Goal: Task Accomplishment & Management: Manage account settings

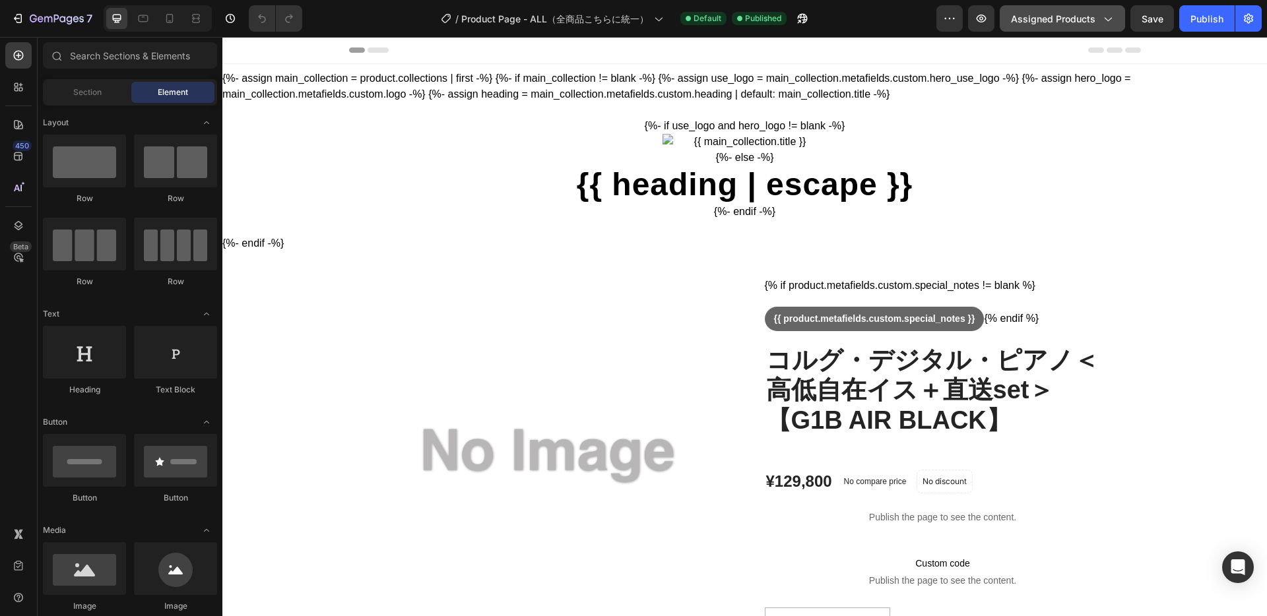
click at [1106, 16] on icon "button" at bounding box center [1106, 18] width 13 height 13
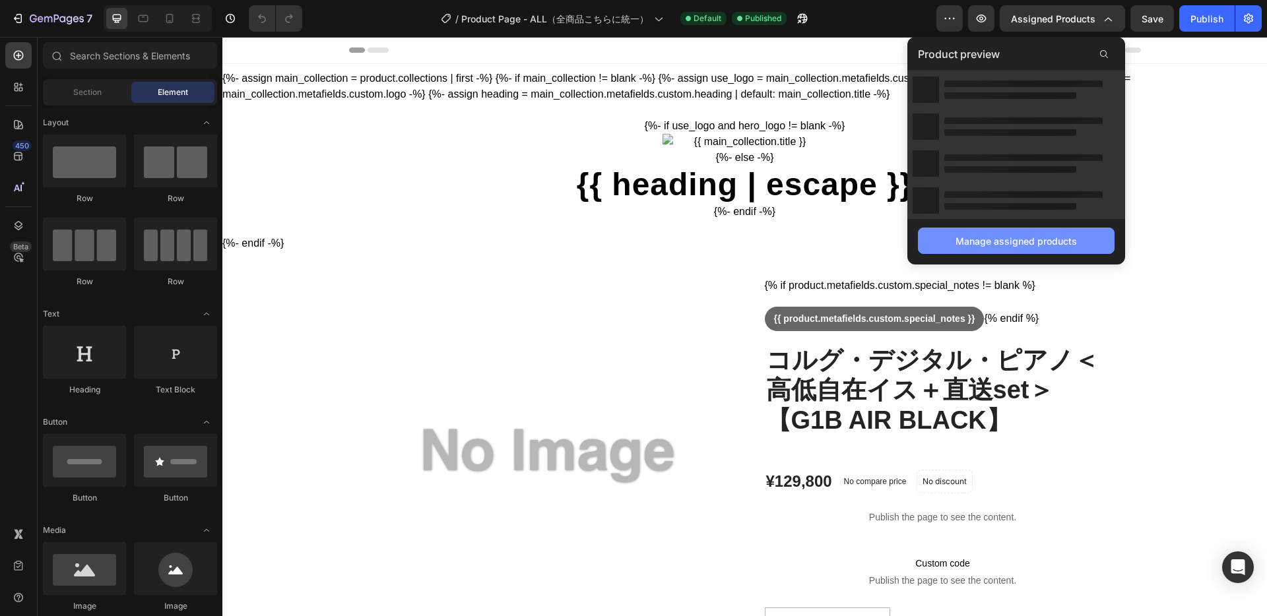
click at [1006, 239] on div "Manage assigned products" at bounding box center [1015, 241] width 121 height 14
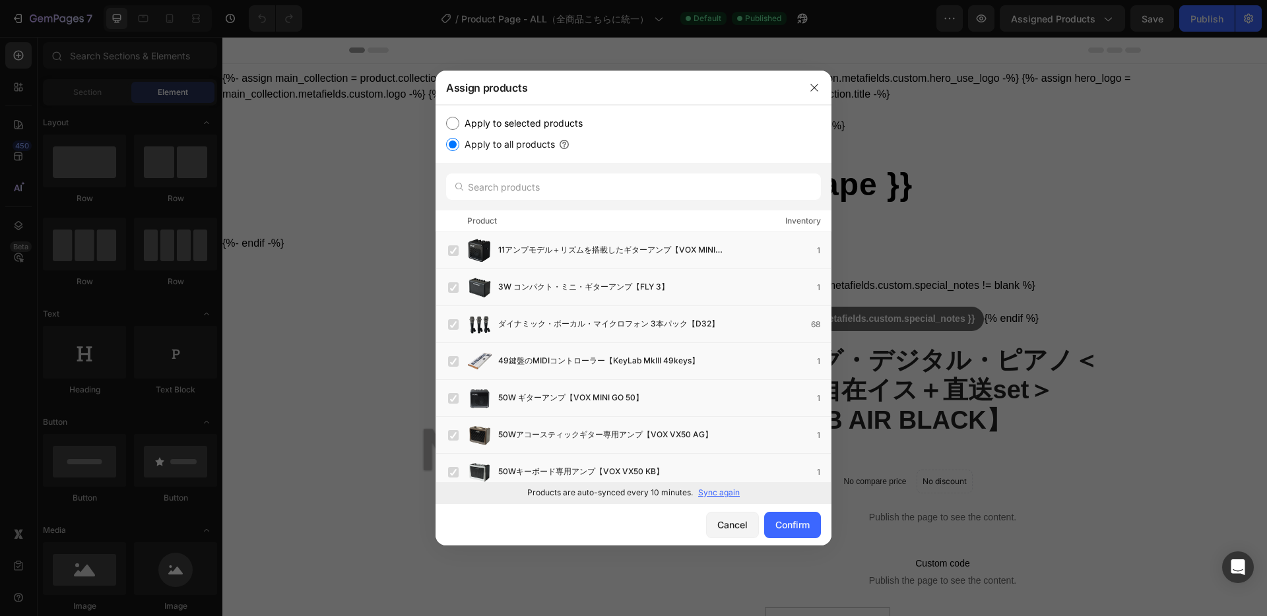
click at [722, 493] on p "Sync again" at bounding box center [719, 493] width 42 height 12
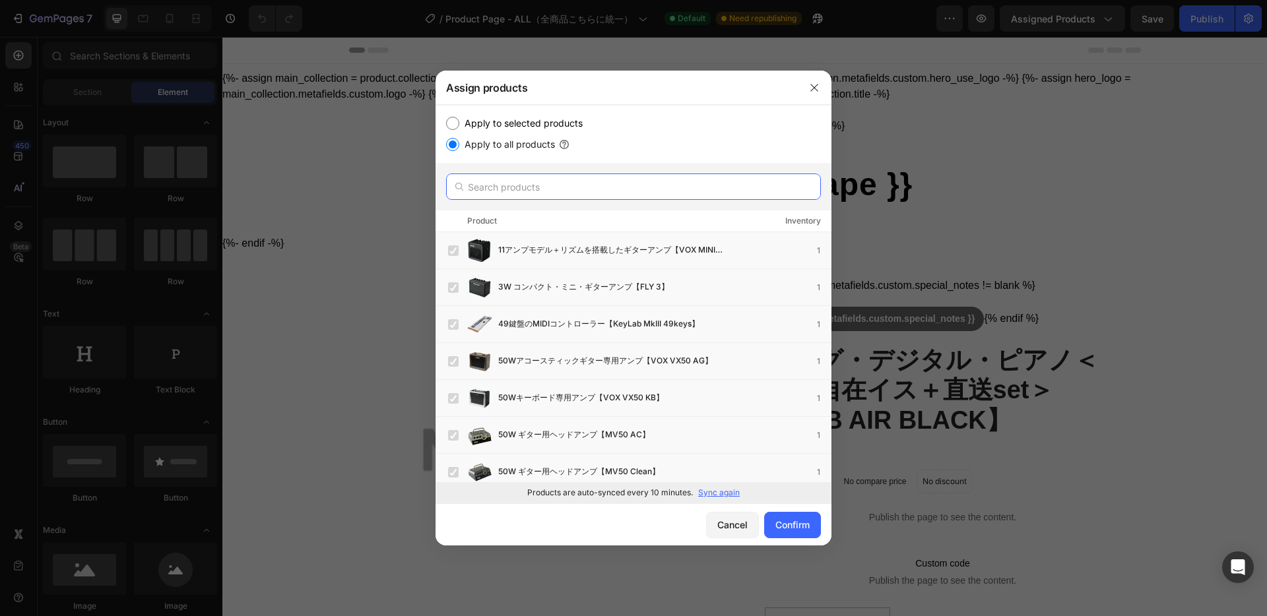
click at [566, 195] on input "text" at bounding box center [633, 187] width 375 height 26
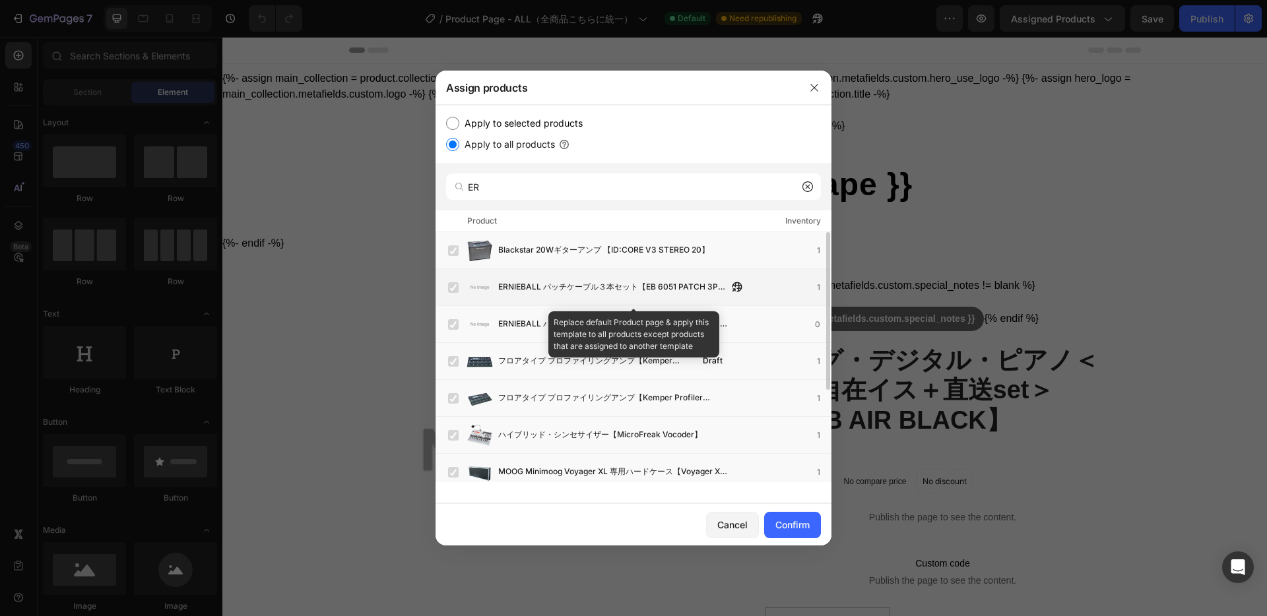
click at [586, 290] on span "ERNIEBALL パッチケーブル３本セット【EB 6051 PATCH 3P LL WH 6IN】" at bounding box center [613, 287] width 230 height 15
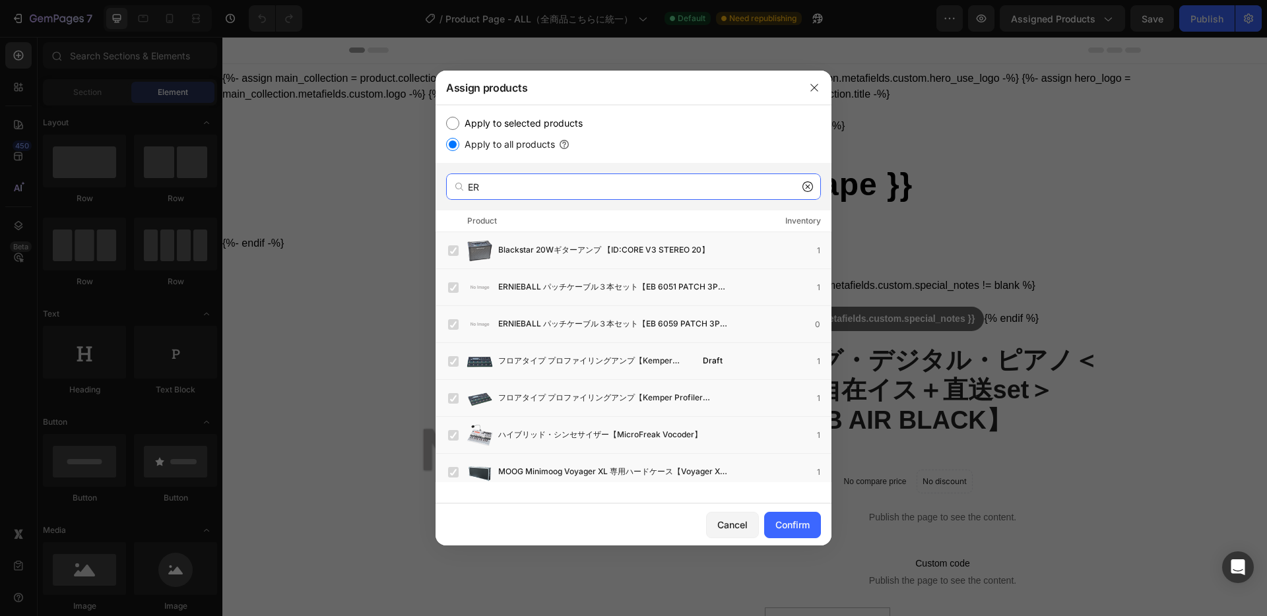
click at [524, 185] on input "ER" at bounding box center [633, 187] width 375 height 26
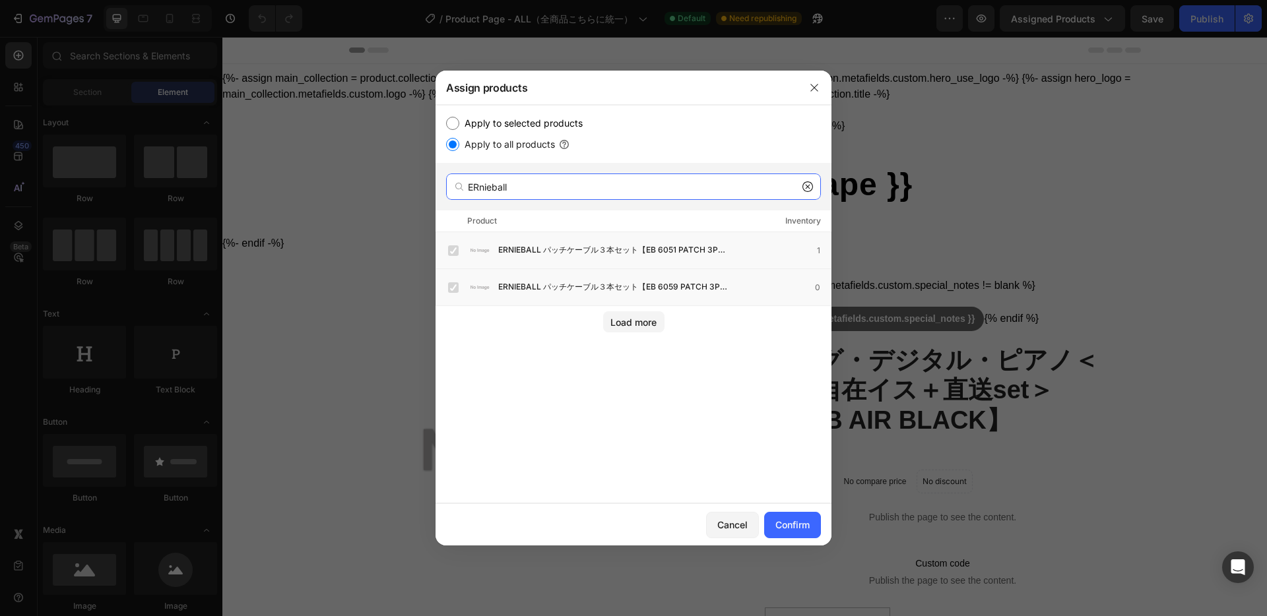
drag, startPoint x: 519, startPoint y: 185, endPoint x: 437, endPoint y: 167, distance: 83.9
click at [437, 175] on div "ERnieball" at bounding box center [633, 186] width 396 height 47
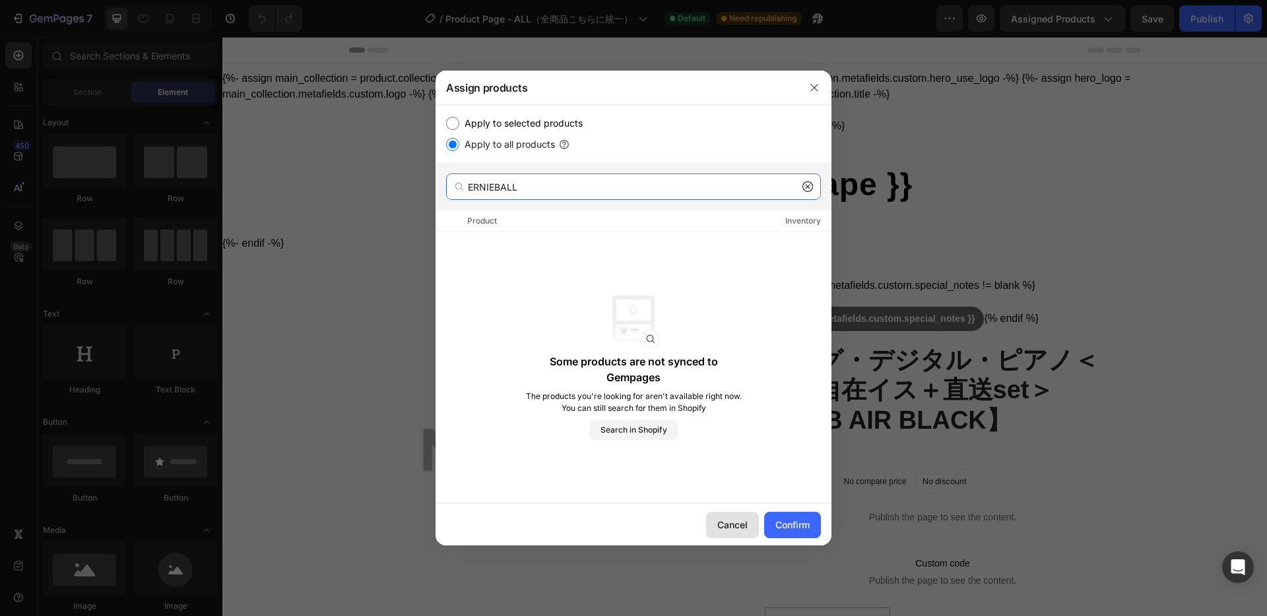
type input "ERNIEBALL"
click at [740, 524] on div "Cancel" at bounding box center [732, 525] width 30 height 14
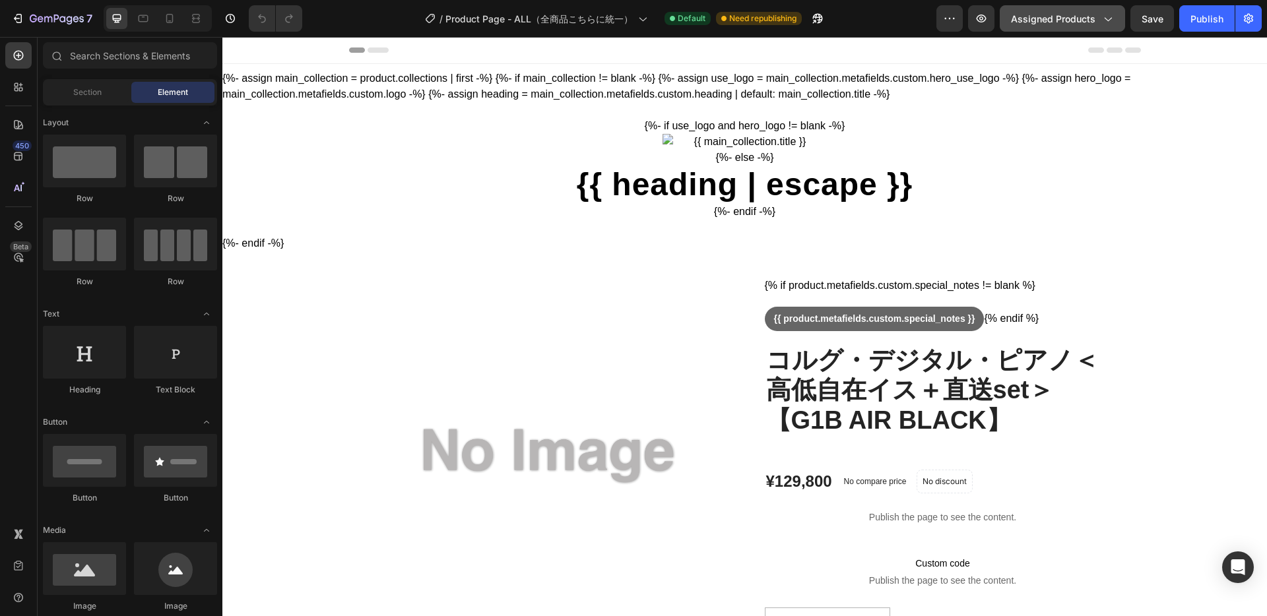
click at [1096, 16] on div "Assigned Products" at bounding box center [1062, 19] width 103 height 14
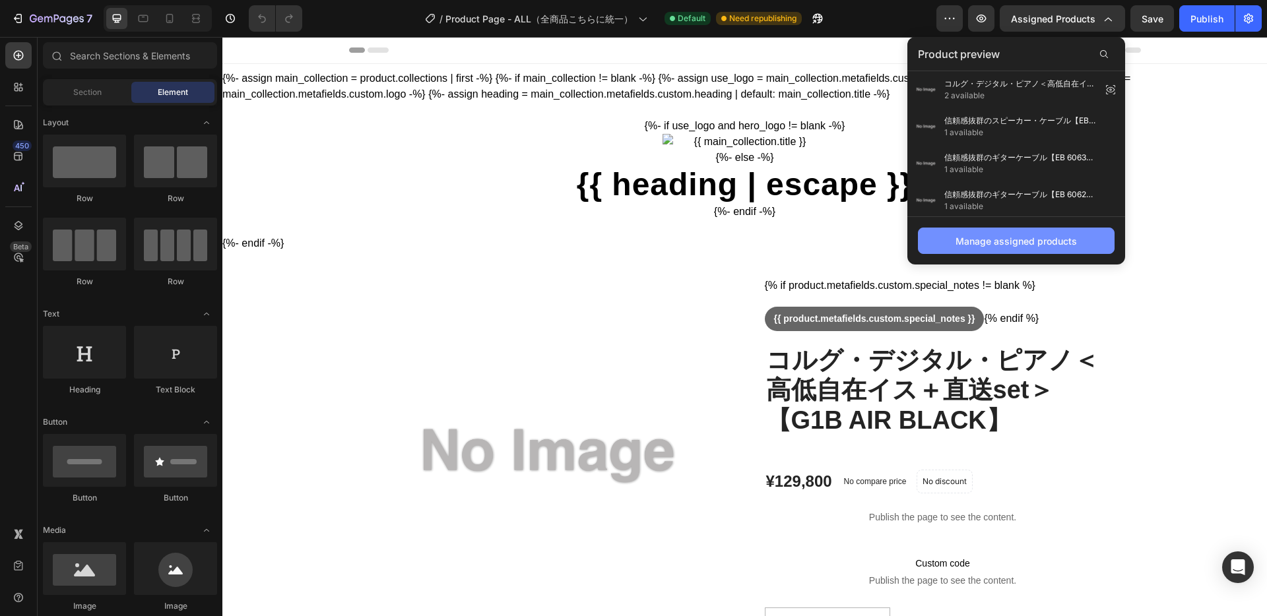
click at [1016, 246] on div "Manage assigned products" at bounding box center [1015, 241] width 121 height 14
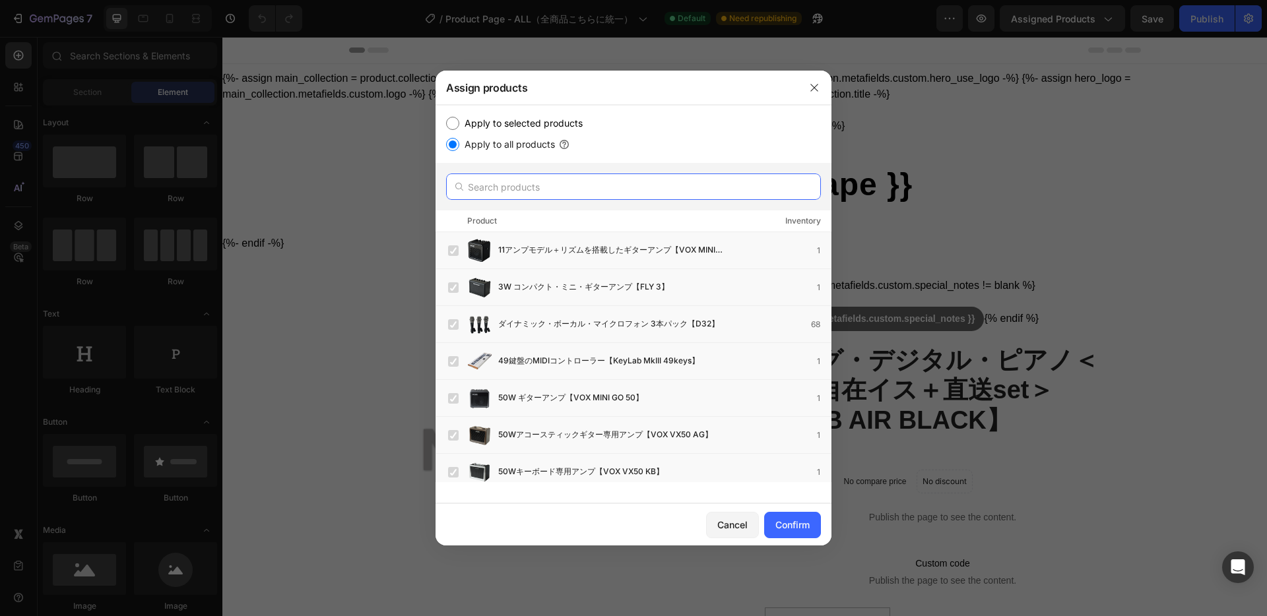
click at [517, 188] on input "text" at bounding box center [633, 187] width 375 height 26
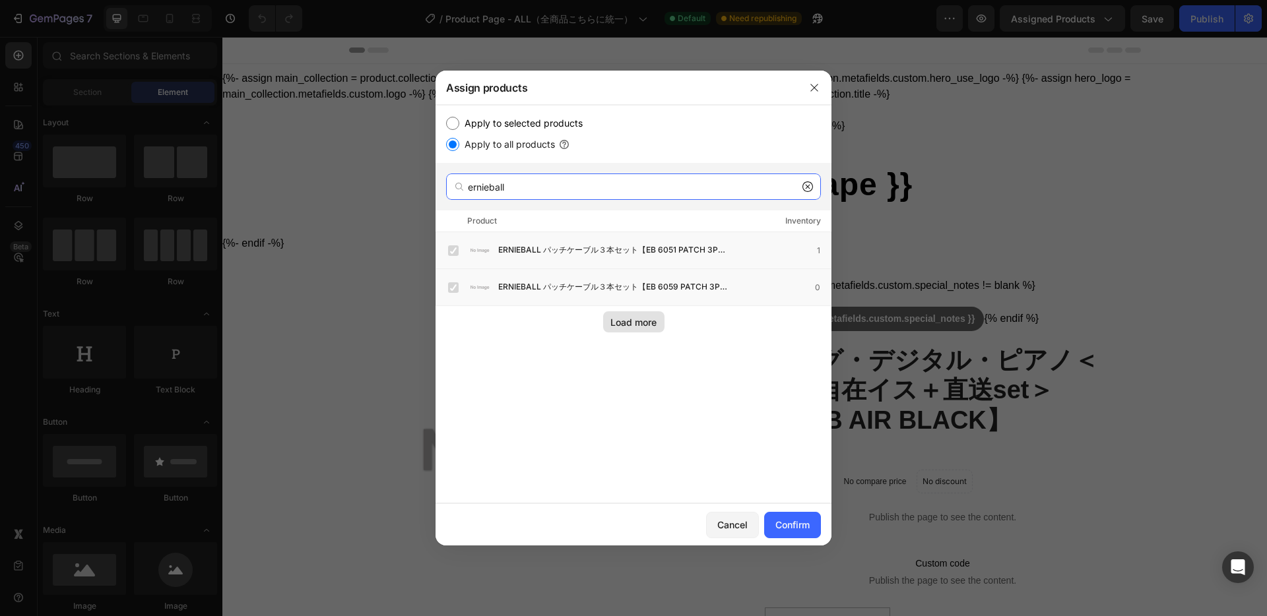
type input "ernieball"
click at [659, 326] on button "Load more" at bounding box center [633, 321] width 61 height 21
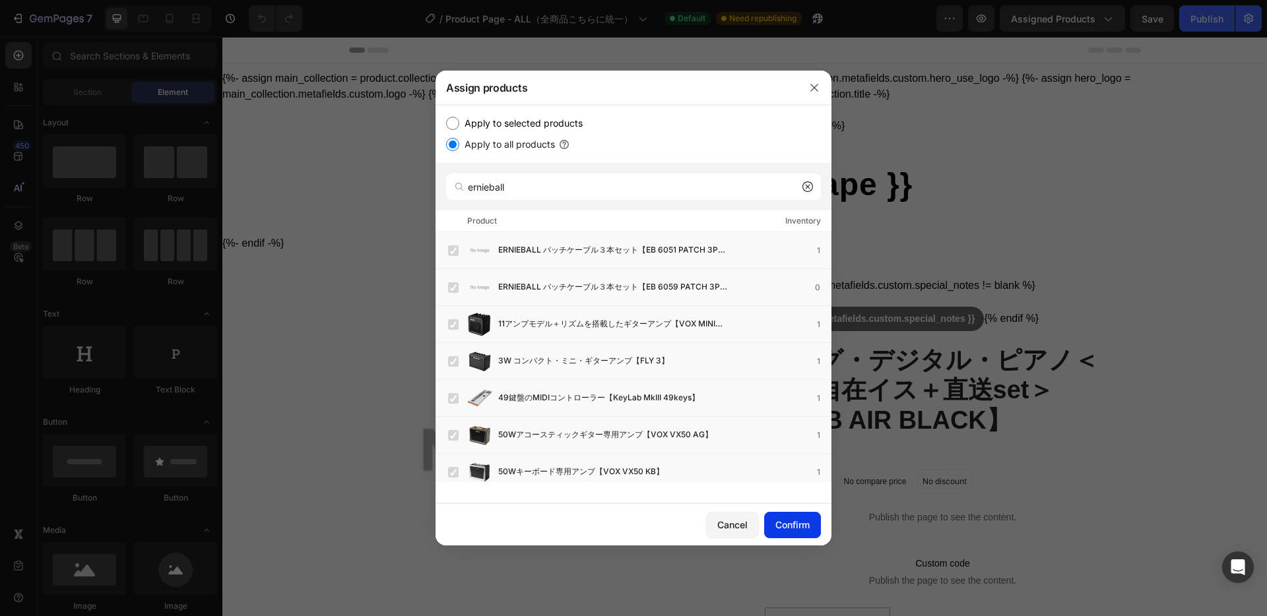
click at [798, 528] on div "Confirm" at bounding box center [792, 525] width 34 height 14
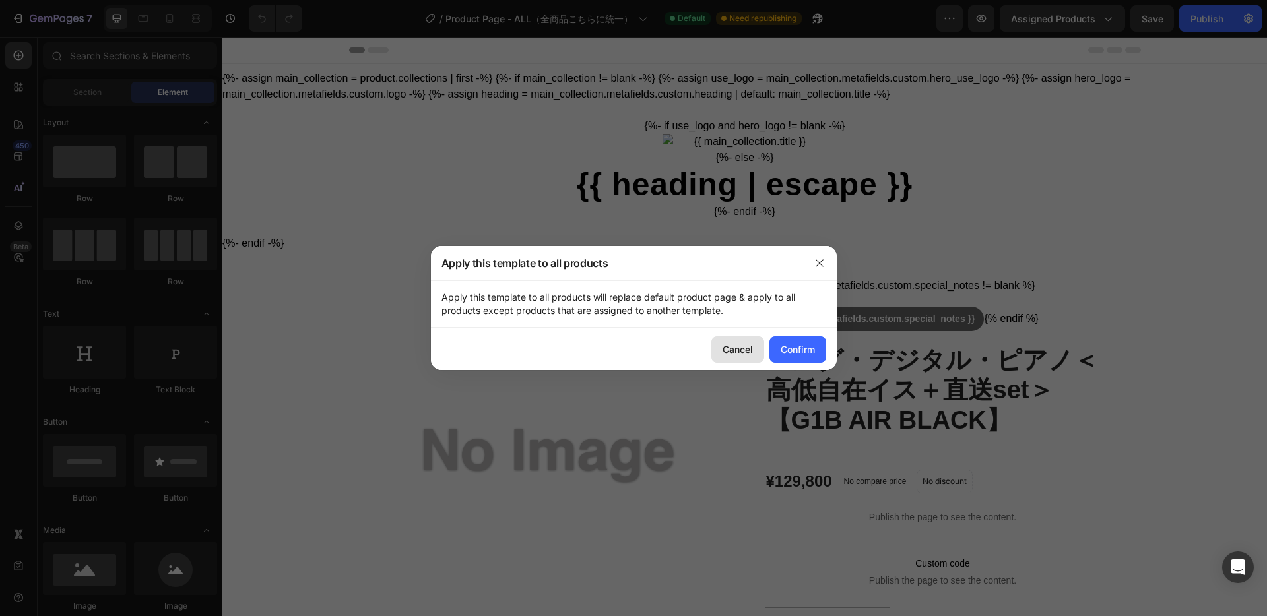
click at [728, 343] on div "Cancel" at bounding box center [737, 349] width 30 height 14
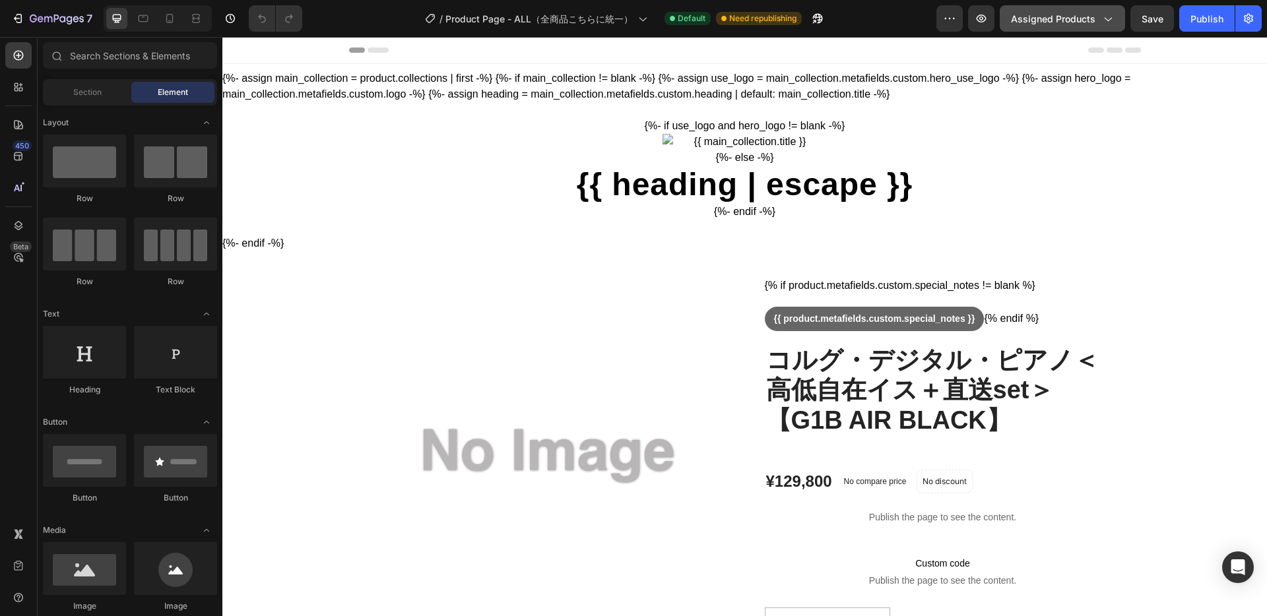
click at [1034, 21] on span "Assigned Products" at bounding box center [1053, 19] width 84 height 14
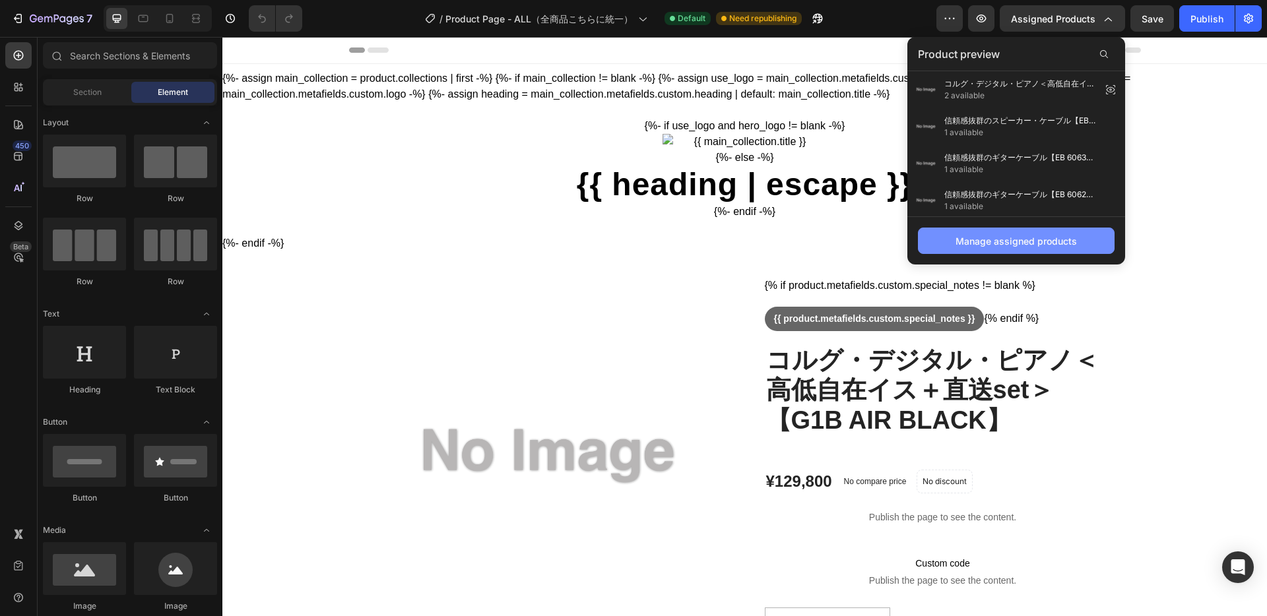
click at [1005, 247] on div "Manage assigned products" at bounding box center [1015, 241] width 121 height 14
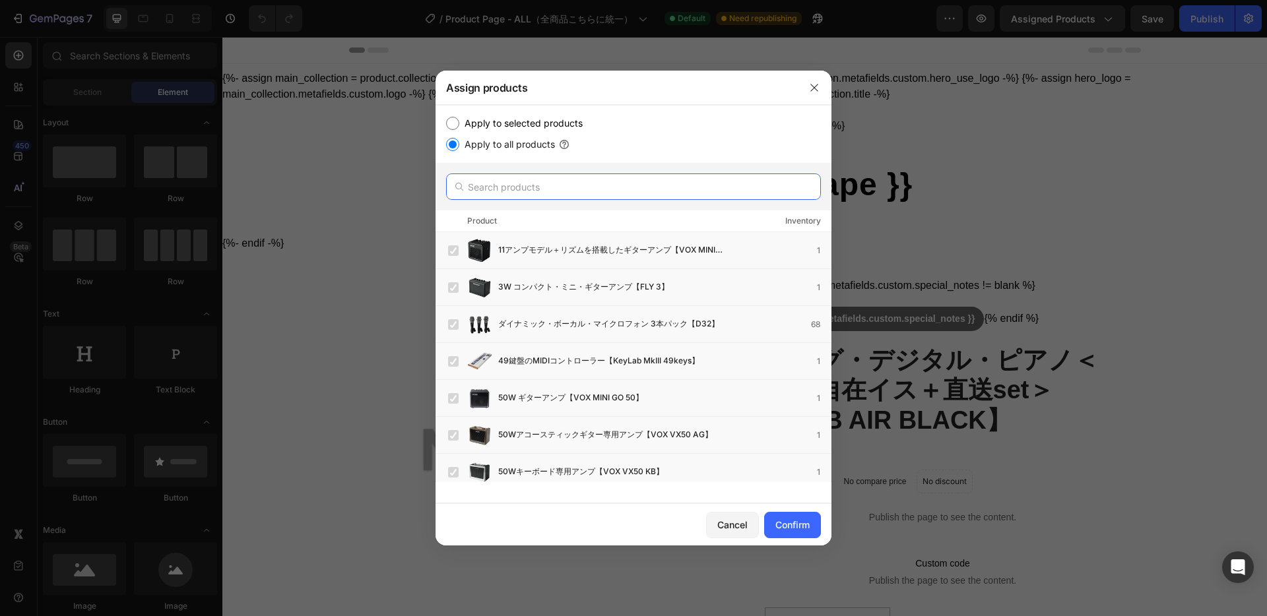
click at [553, 183] on input "text" at bounding box center [633, 187] width 375 height 26
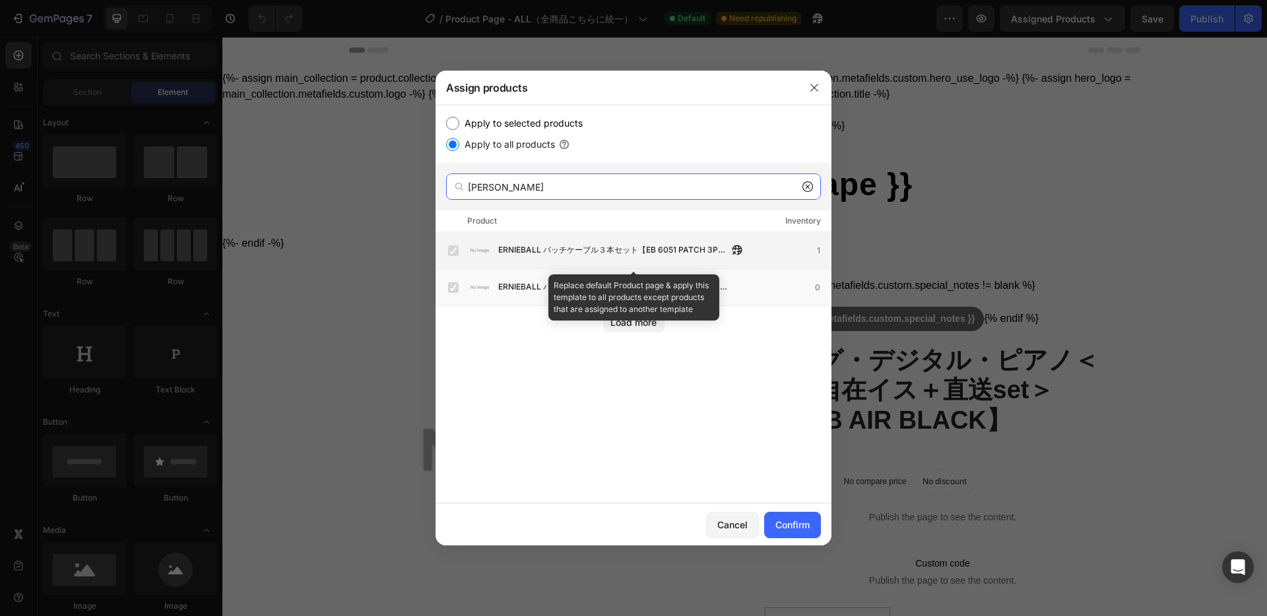
type input "[PERSON_NAME]"
click at [617, 251] on span "ERNIEBALL パッチケーブル３本セット【EB 6051 PATCH 3P LL WH 6IN】" at bounding box center [613, 250] width 230 height 15
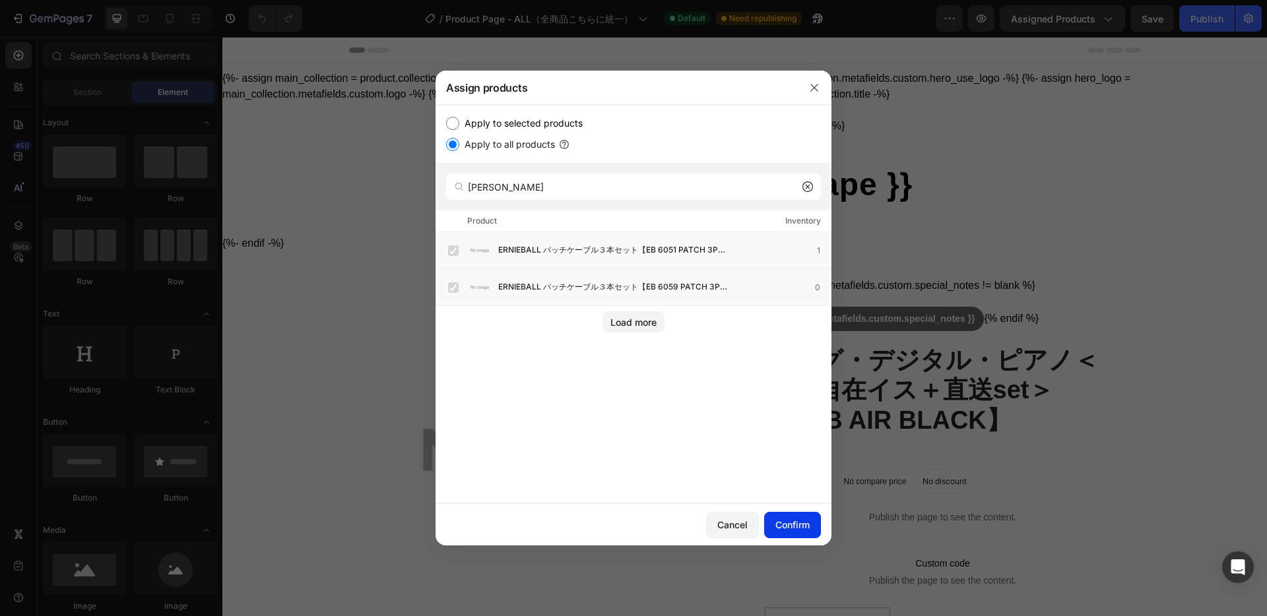
click at [796, 527] on div "Confirm" at bounding box center [792, 525] width 34 height 14
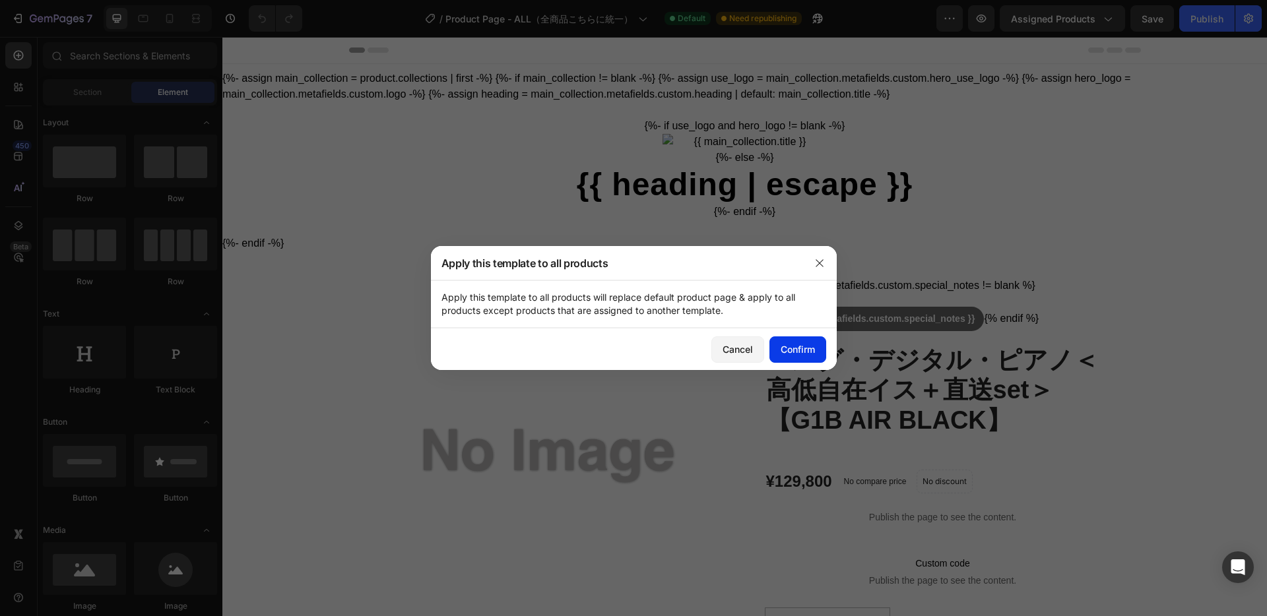
click at [802, 354] on div "Confirm" at bounding box center [797, 349] width 34 height 14
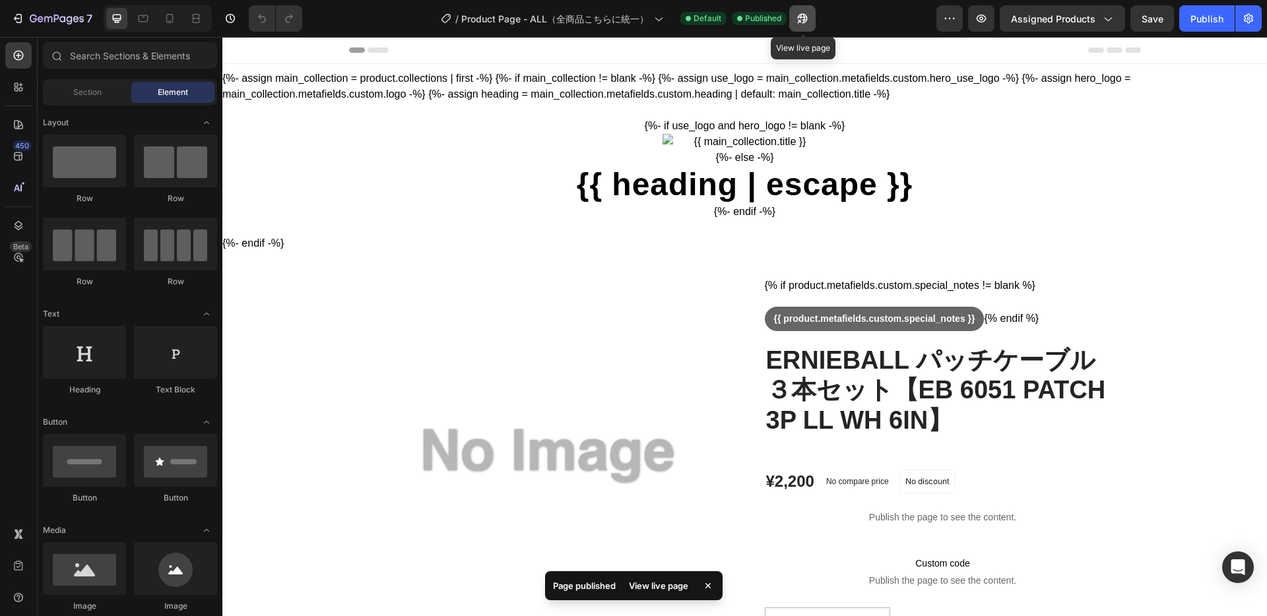
click at [803, 20] on icon "button" at bounding box center [802, 19] width 10 height 10
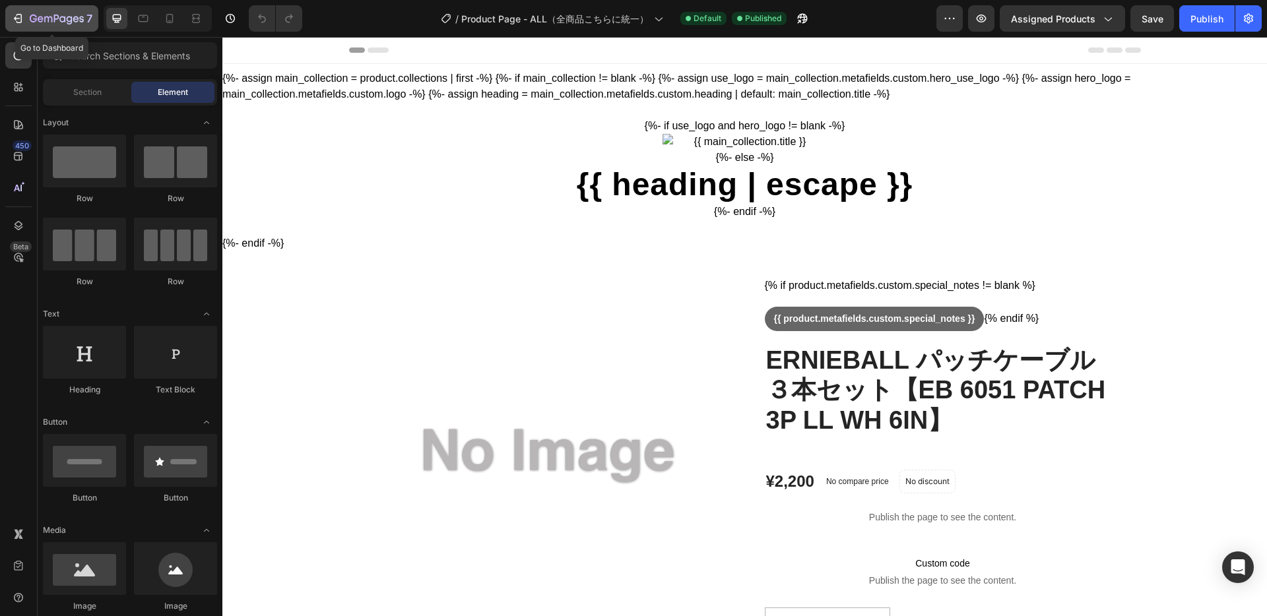
click at [44, 22] on icon "button" at bounding box center [57, 19] width 54 height 11
click at [1108, 19] on icon "button" at bounding box center [1106, 18] width 13 height 13
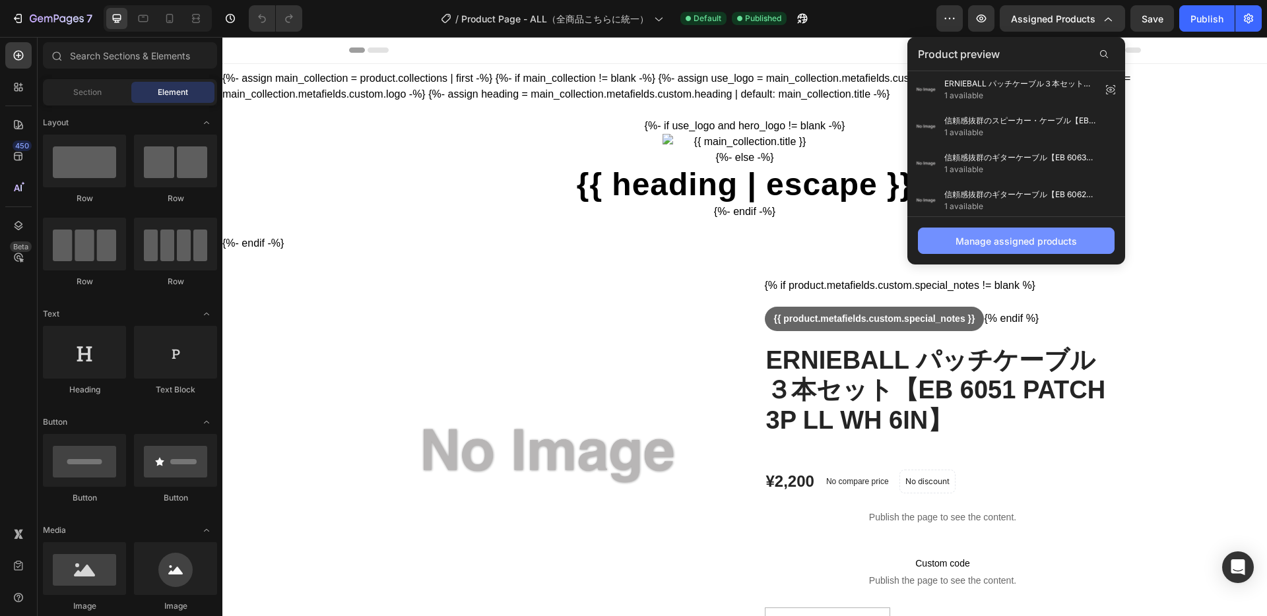
click at [1005, 241] on div "Manage assigned products" at bounding box center [1015, 241] width 121 height 14
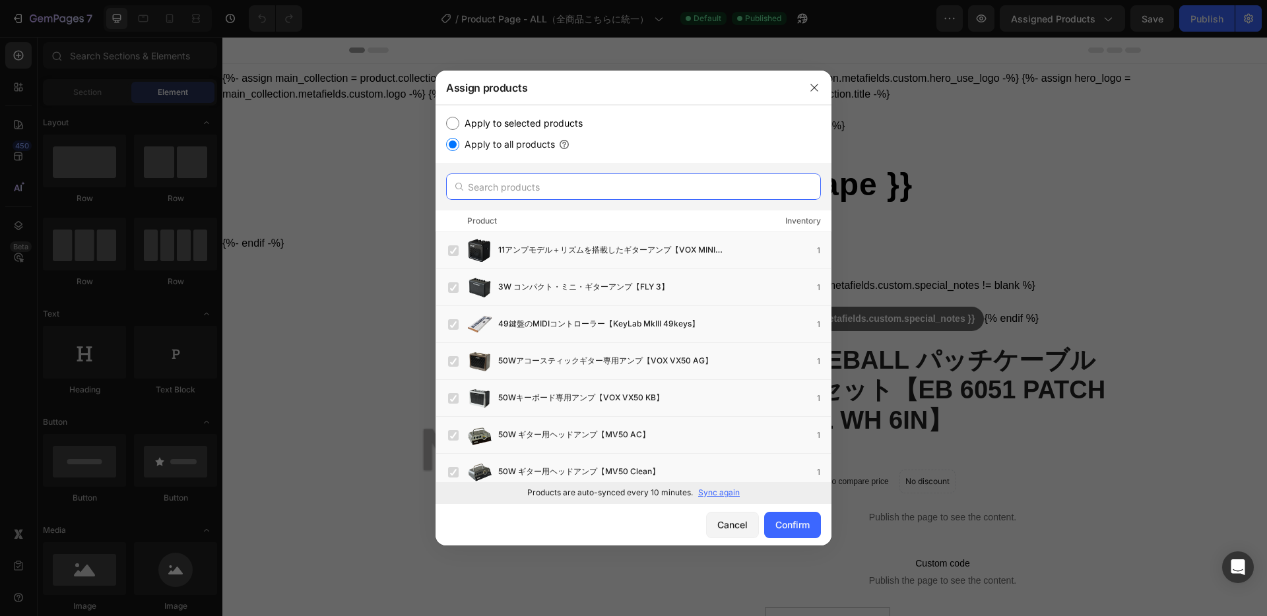
click at [563, 187] on input "text" at bounding box center [633, 187] width 375 height 26
click at [716, 495] on p "Sync again" at bounding box center [719, 493] width 42 height 12
click at [546, 195] on input "text" at bounding box center [633, 187] width 375 height 26
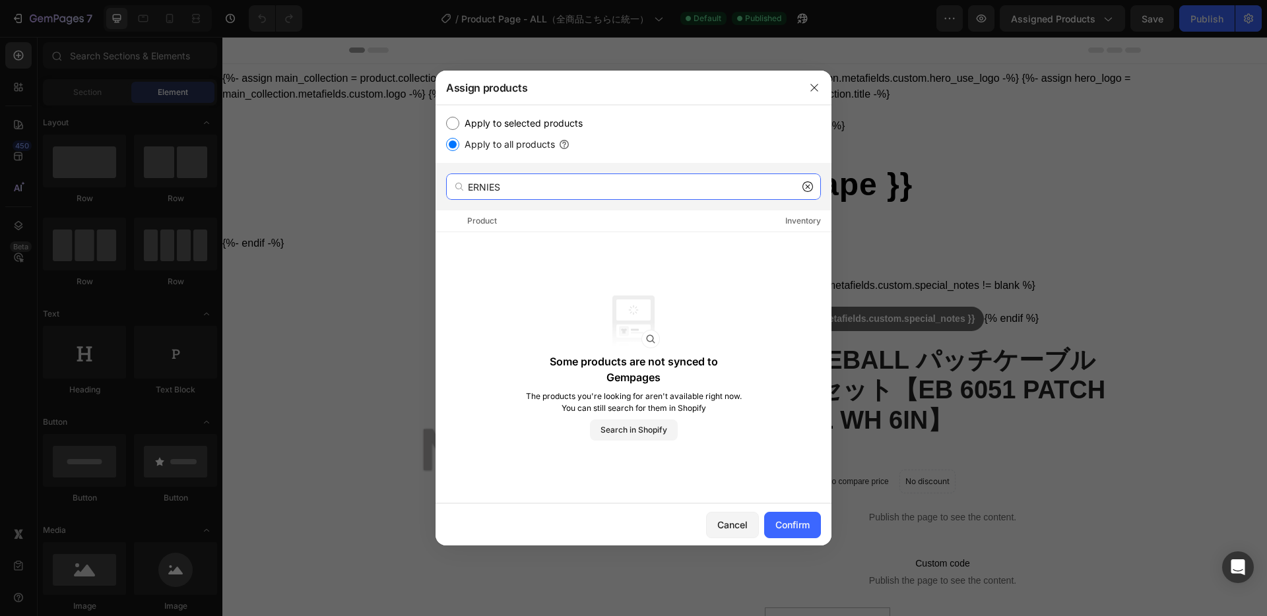
type input "[PERSON_NAME]"
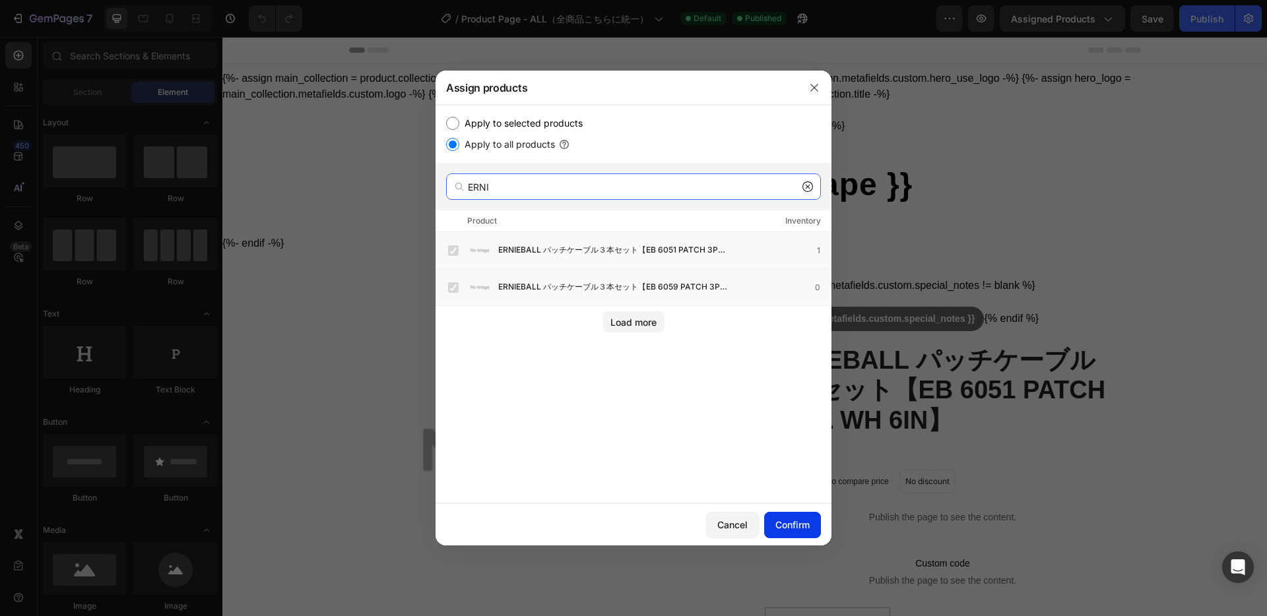
type input "ERNI"
click at [798, 525] on div "Confirm" at bounding box center [792, 525] width 34 height 14
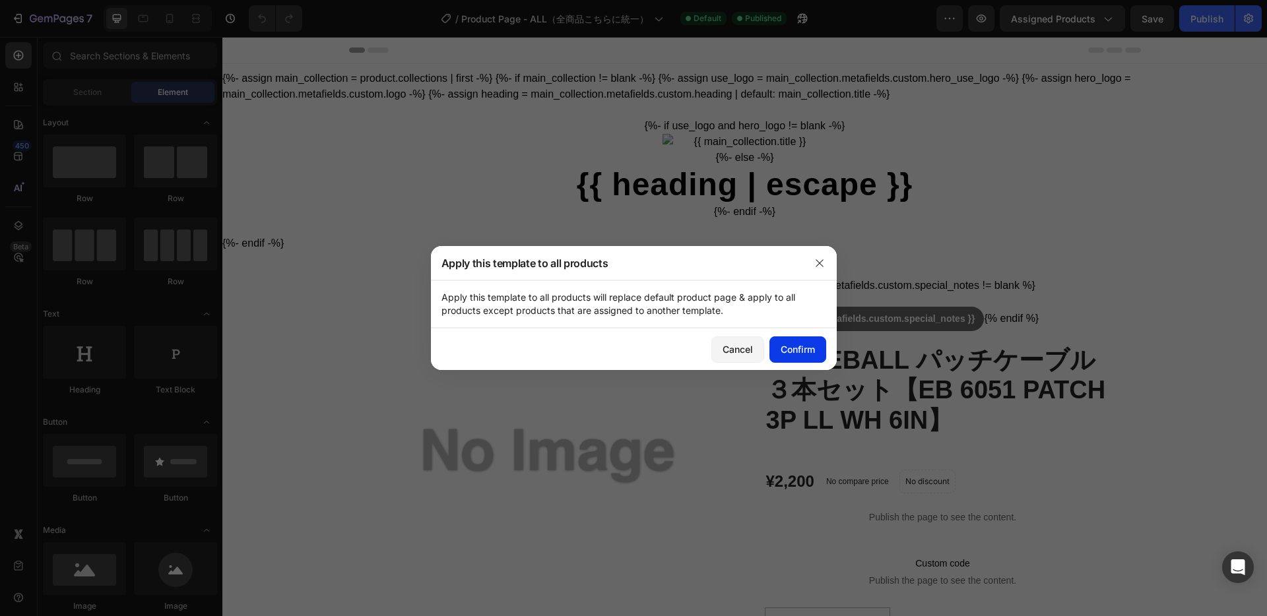
click at [805, 345] on div "Confirm" at bounding box center [797, 349] width 34 height 14
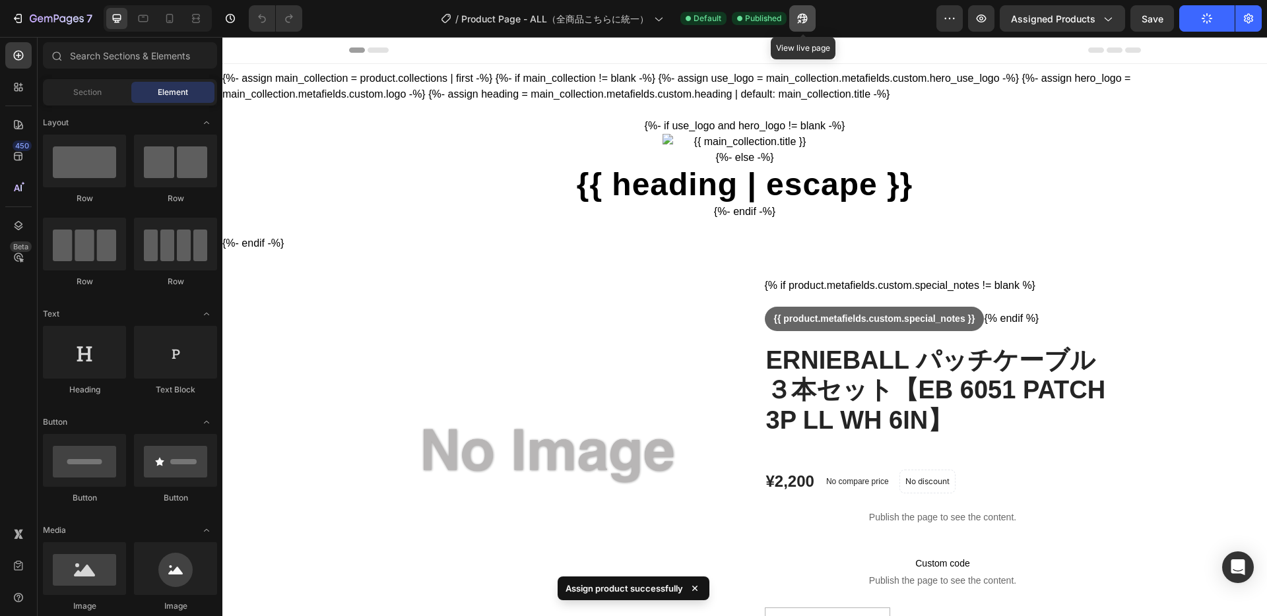
click at [801, 17] on icon "button" at bounding box center [802, 19] width 10 height 10
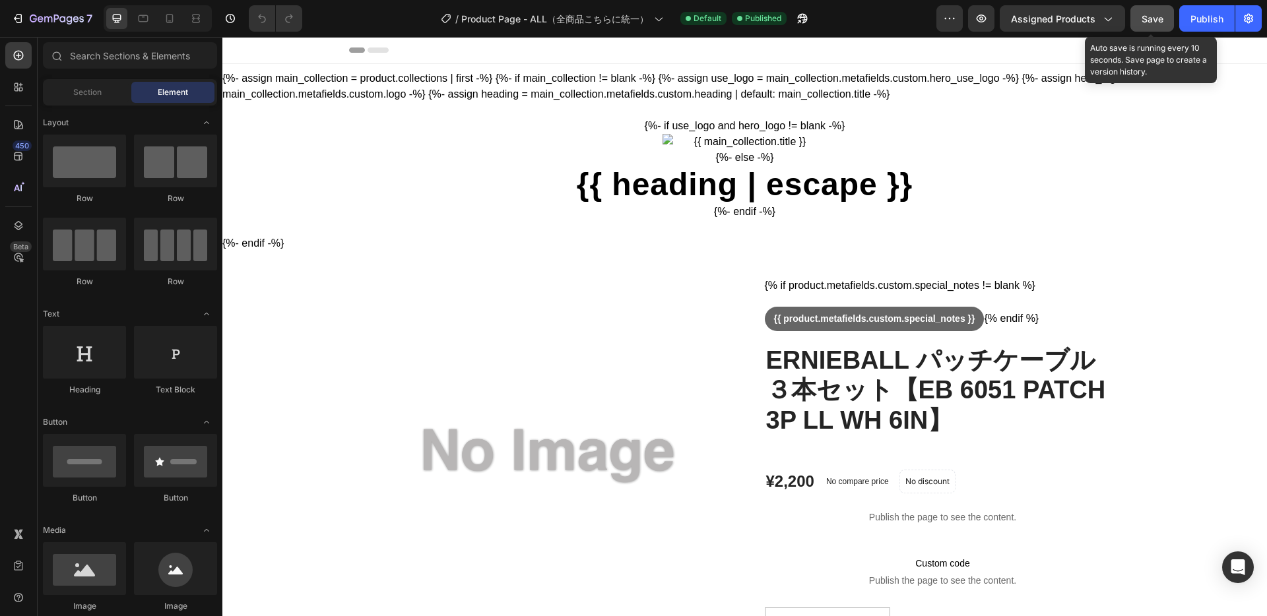
click at [1152, 23] on span "Save" at bounding box center [1152, 18] width 22 height 11
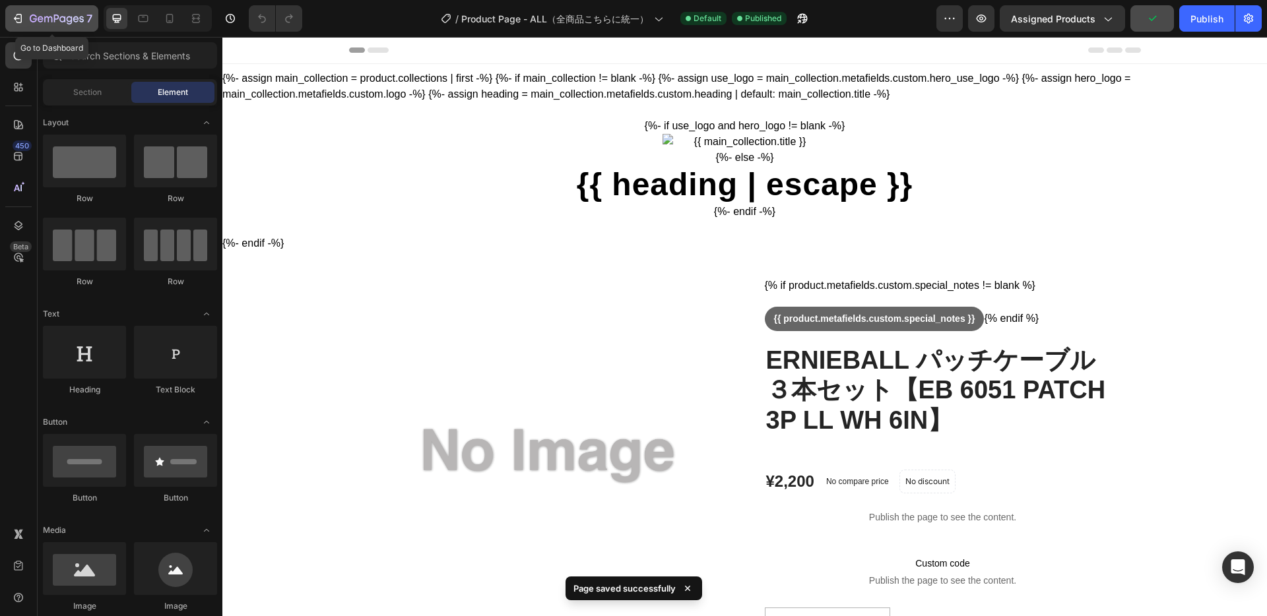
click at [64, 16] on icon "button" at bounding box center [62, 19] width 6 height 6
